Goal: Find specific page/section

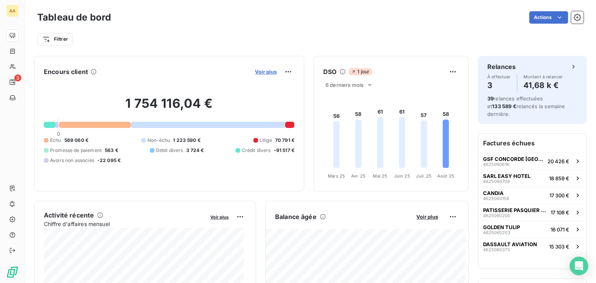
click at [263, 70] on span "Voir plus" at bounding box center [266, 72] width 22 height 6
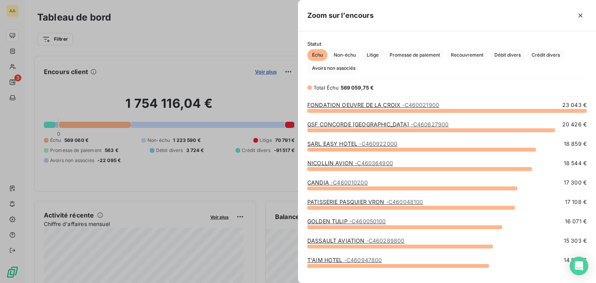
scroll to position [166, 292]
click at [371, 55] on span "Litige" at bounding box center [372, 55] width 21 height 12
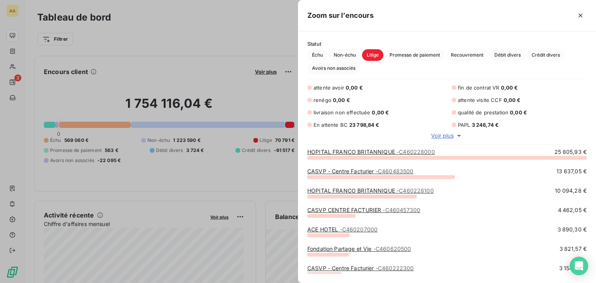
scroll to position [0, 0]
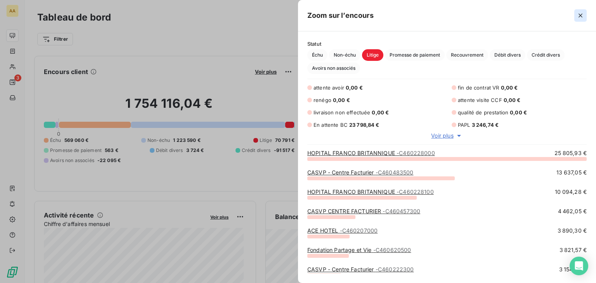
click at [582, 15] on icon "button" at bounding box center [581, 16] width 8 height 8
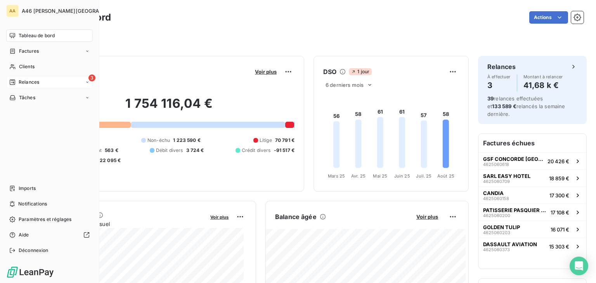
click at [23, 83] on span "Relances" at bounding box center [29, 82] width 21 height 7
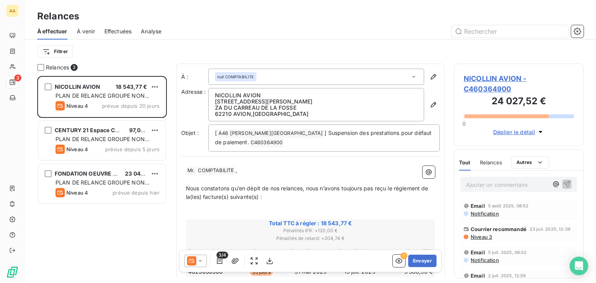
scroll to position [201, 123]
